Goal: Share content: Share content

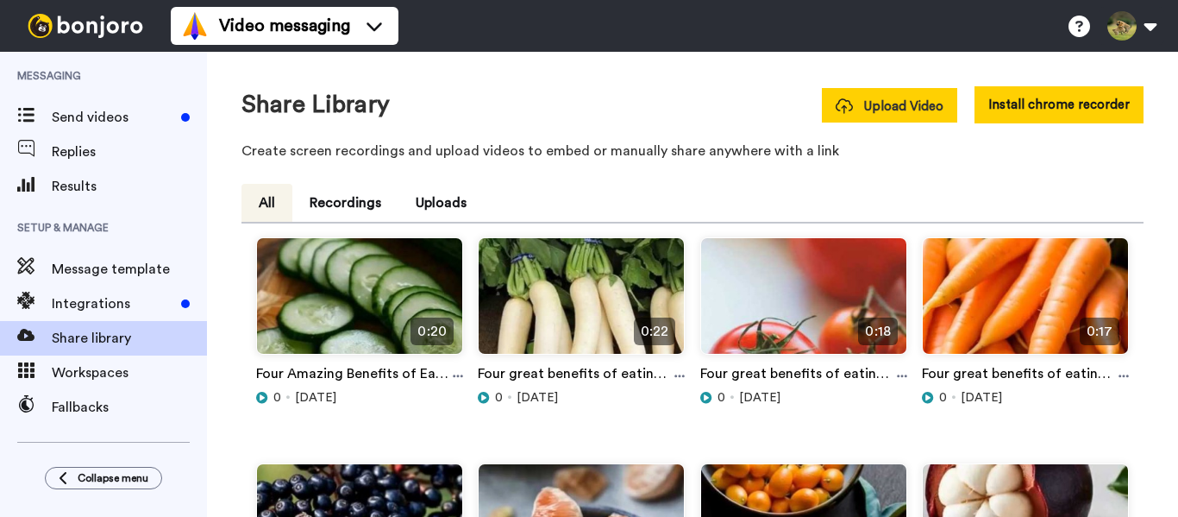
click at [898, 116] on button "Upload Video" at bounding box center [889, 105] width 135 height 34
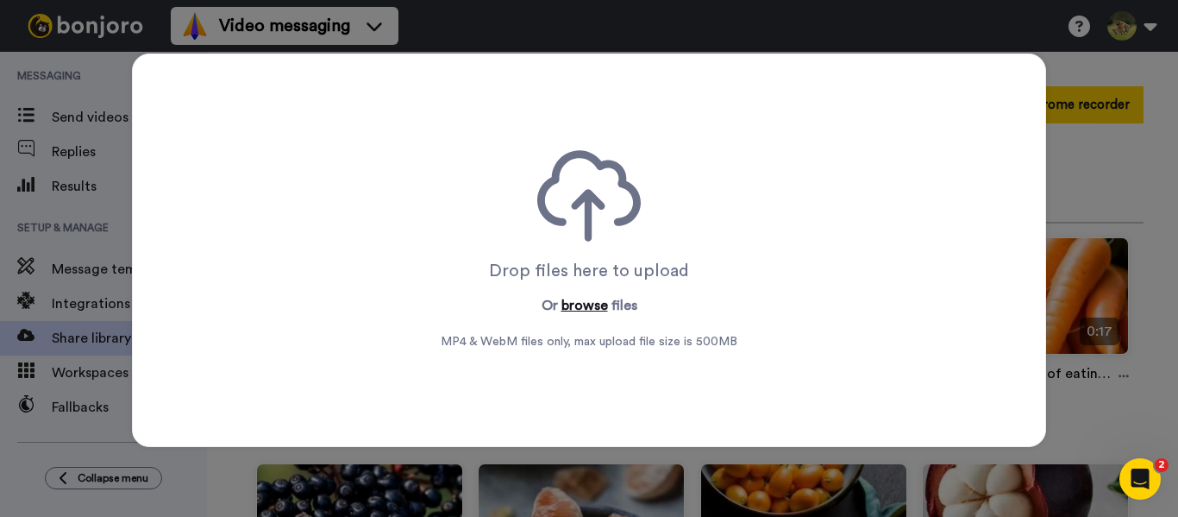
click at [580, 300] on button "browse" at bounding box center [584, 305] width 47 height 21
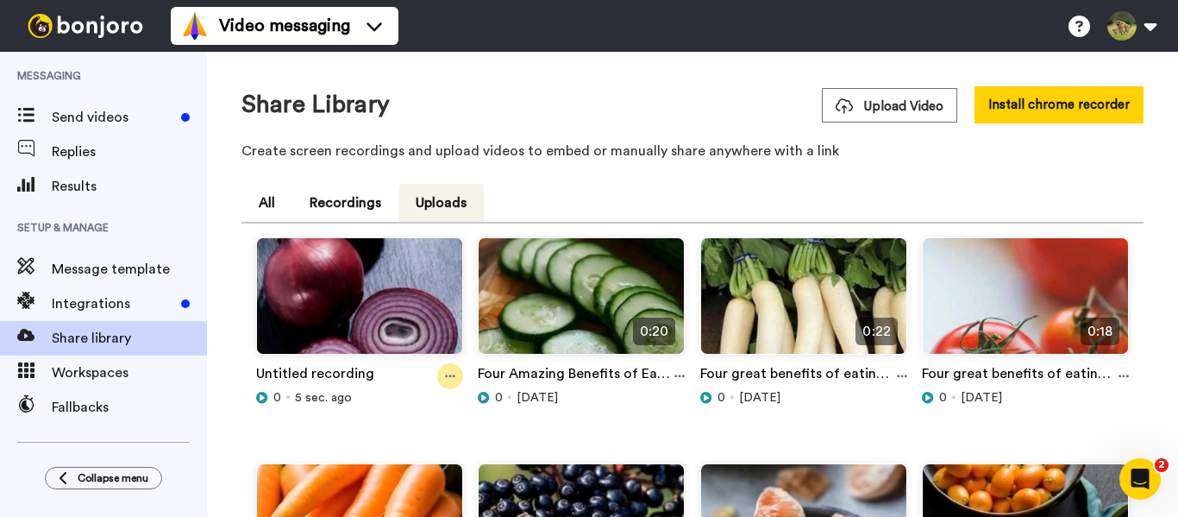
click at [451, 377] on icon at bounding box center [450, 376] width 10 height 3
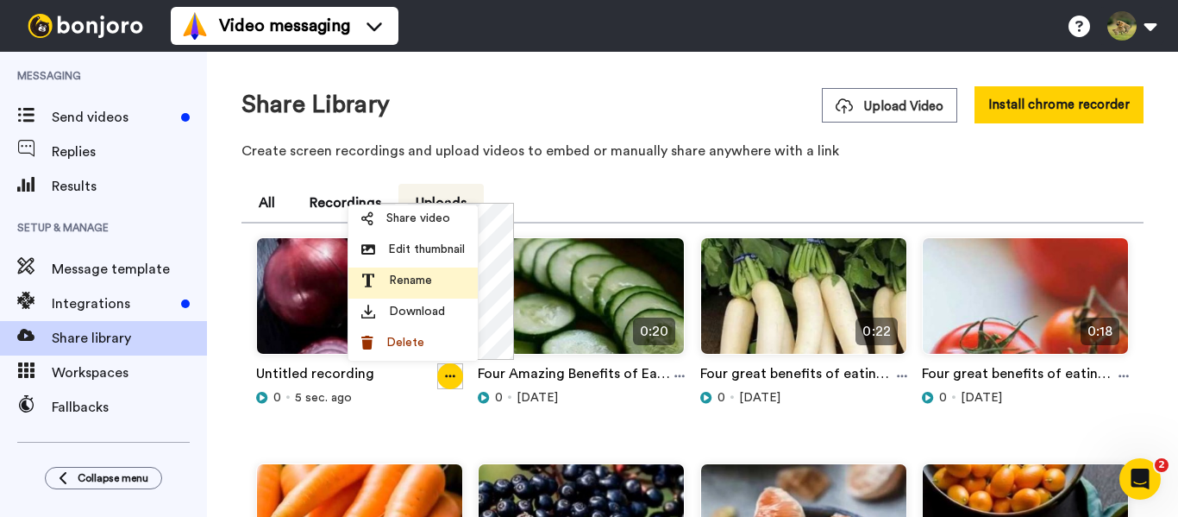
click at [415, 279] on span "Rename" at bounding box center [410, 280] width 43 height 17
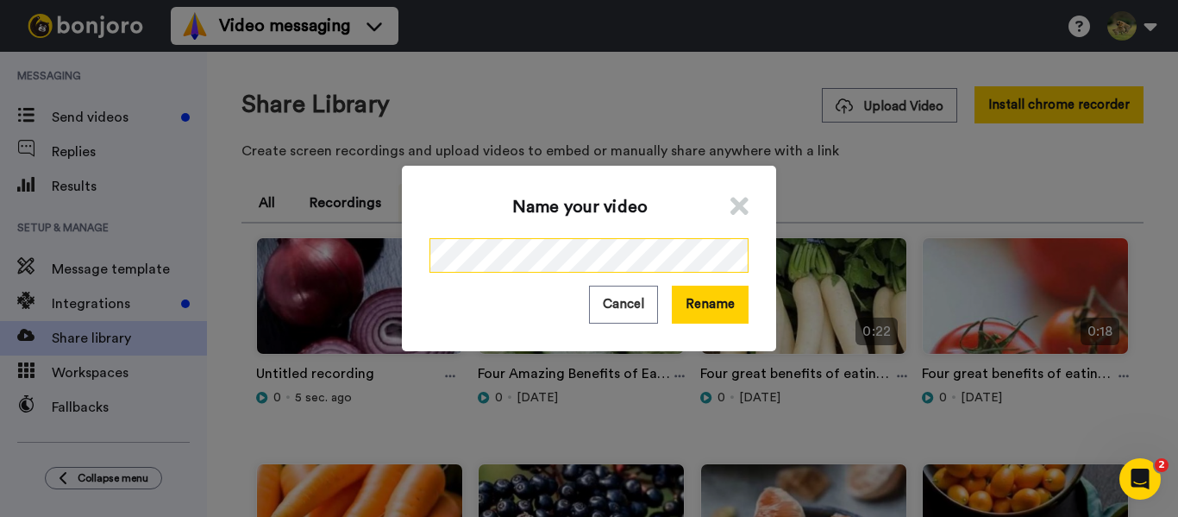
scroll to position [0, 203]
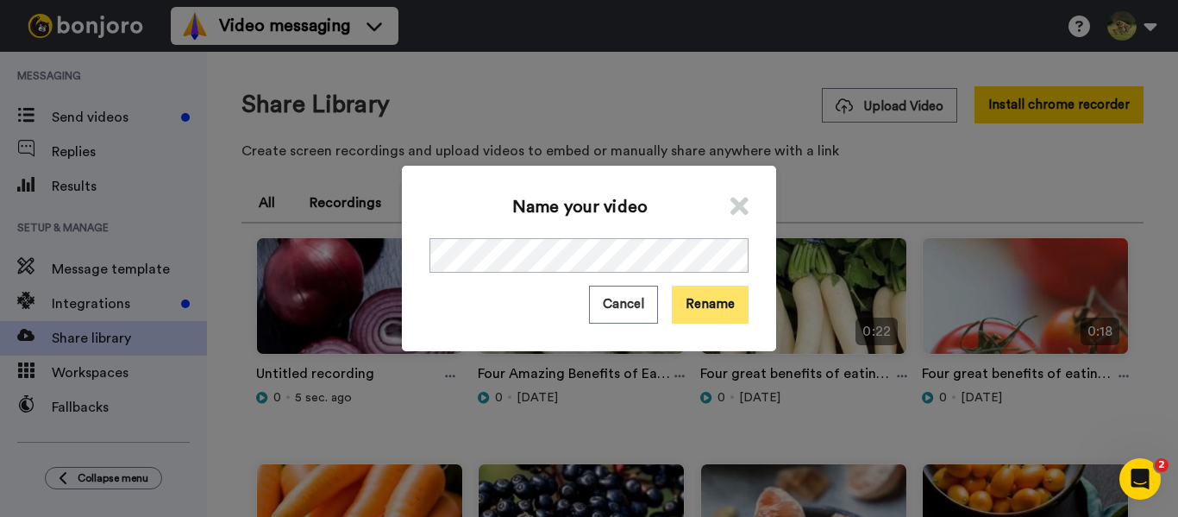
click at [702, 308] on button "Rename" at bounding box center [710, 303] width 77 height 37
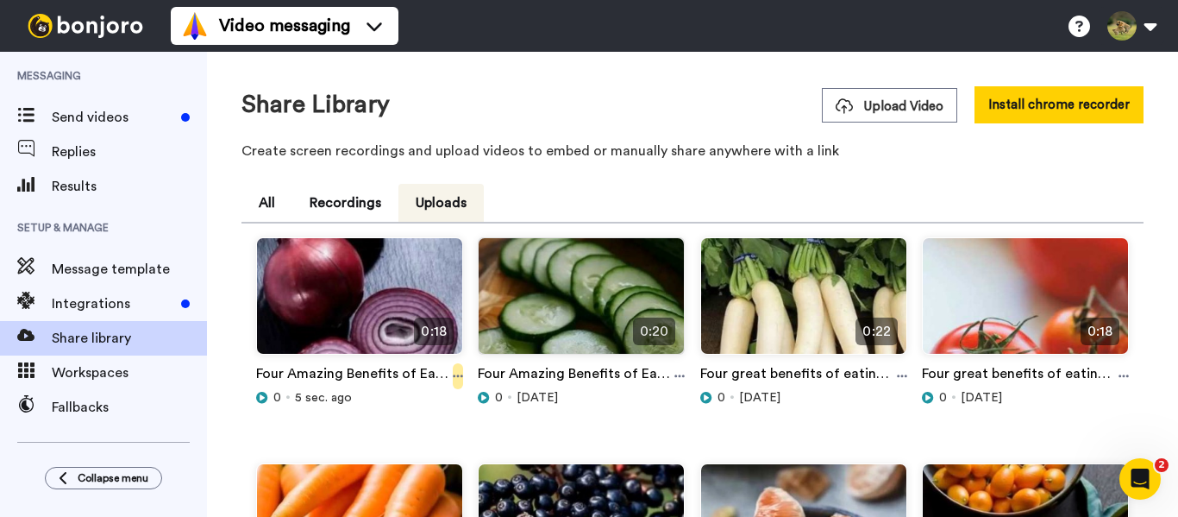
click at [457, 374] on icon at bounding box center [458, 376] width 10 height 12
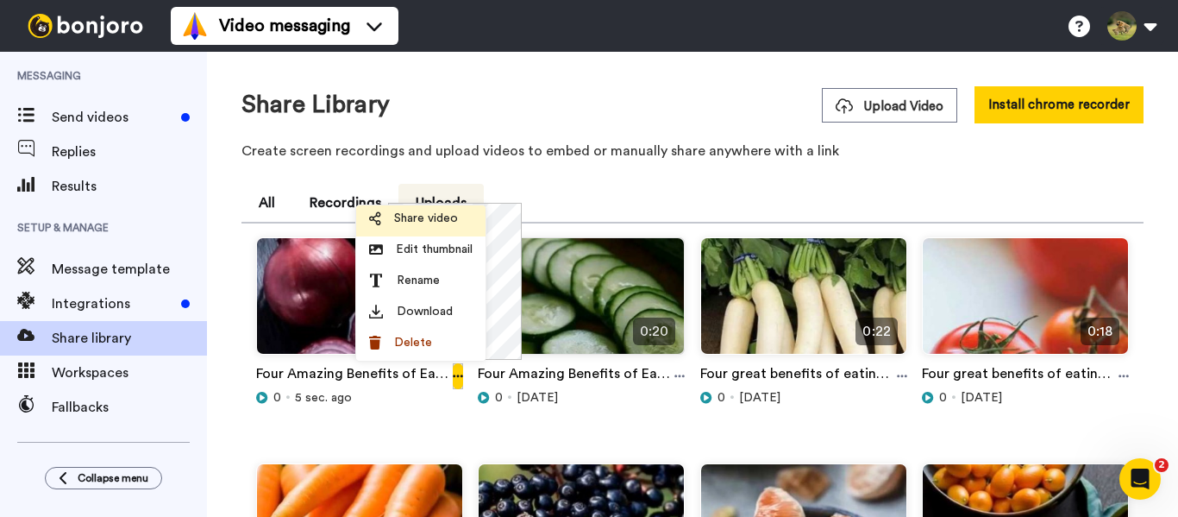
click at [437, 218] on span "Share video" at bounding box center [426, 218] width 64 height 17
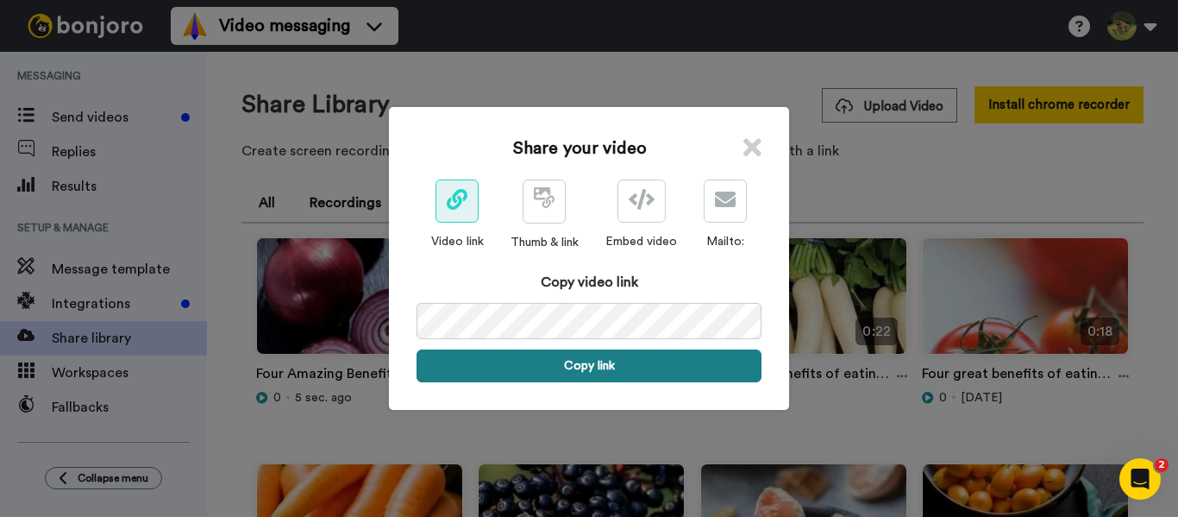
click at [580, 369] on button "Copy link" at bounding box center [588, 365] width 345 height 33
